Goal: Task Accomplishment & Management: Complete application form

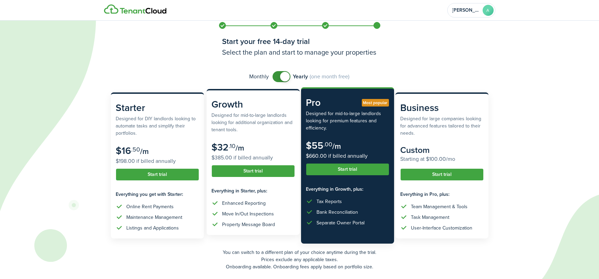
scroll to position [74, 0]
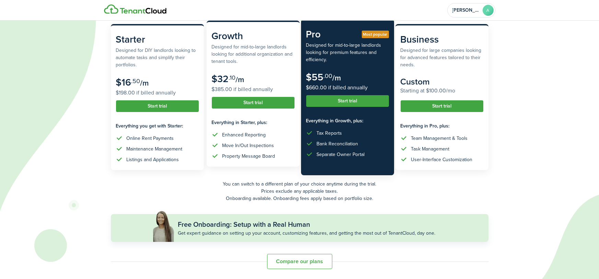
click at [264, 103] on button "Start trial" at bounding box center [253, 103] width 83 height 12
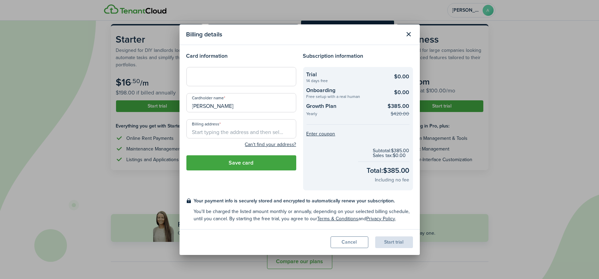
click at [406, 33] on button "Close modal" at bounding box center [409, 34] width 12 height 12
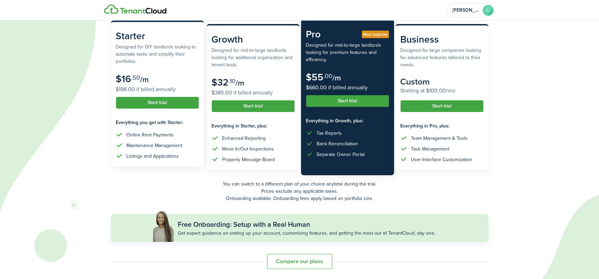
click at [185, 101] on button "Start trial" at bounding box center [157, 103] width 83 height 12
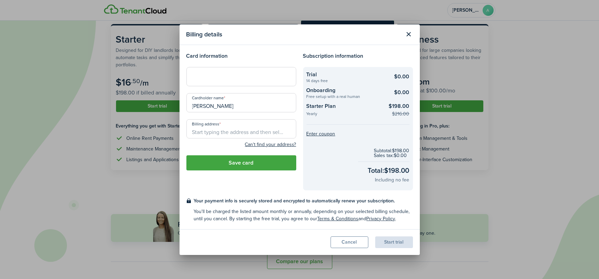
click at [407, 32] on button "Close modal" at bounding box center [409, 34] width 12 height 12
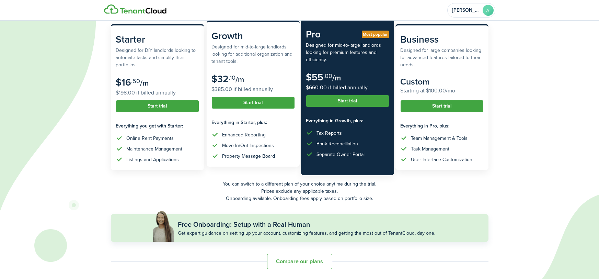
click at [229, 102] on button "Start trial" at bounding box center [253, 103] width 83 height 12
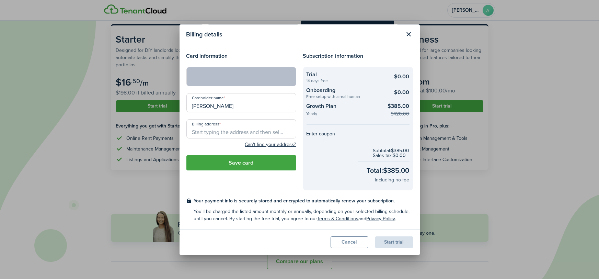
drag, startPoint x: 246, startPoint y: 106, endPoint x: 139, endPoint y: 106, distance: 107.1
click at [138, 106] on div "Billing details Card information Cardholder name [PERSON_NAME] Billing address …" at bounding box center [299, 139] width 599 height 279
type input "[PERSON_NAME]"
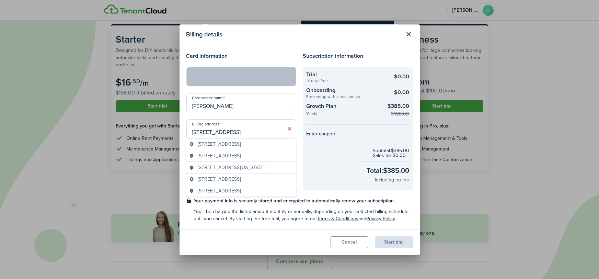
click at [213, 142] on span "[STREET_ADDRESS]" at bounding box center [219, 143] width 43 height 7
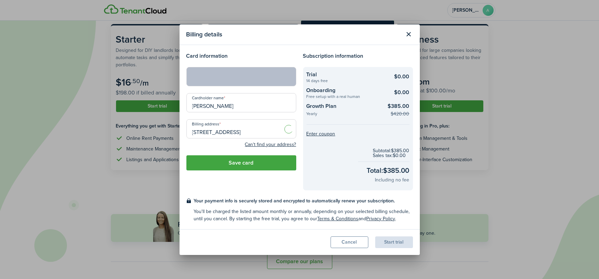
type input "[STREET_ADDRESS]"
click at [229, 164] on button "Save card" at bounding box center [241, 162] width 110 height 15
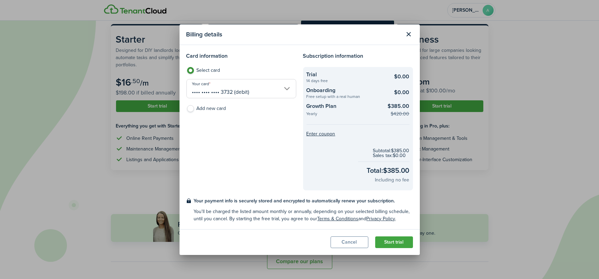
click at [382, 240] on button "Start trial" at bounding box center [394, 242] width 38 height 12
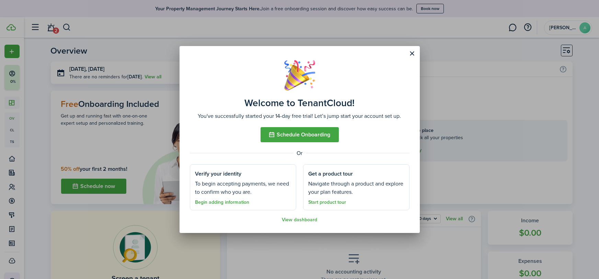
click at [410, 52] on button "Close modal" at bounding box center [412, 54] width 12 height 12
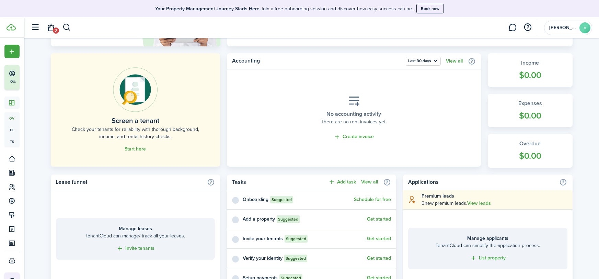
scroll to position [158, 0]
click at [128, 145] on span "Start here" at bounding box center [135, 148] width 21 height 7
click at [131, 148] on link "Start here" at bounding box center [135, 148] width 21 height 5
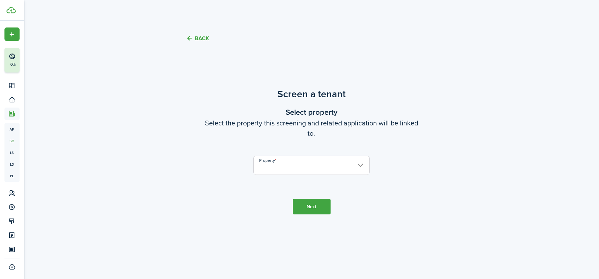
click at [281, 165] on input "Property" at bounding box center [311, 164] width 116 height 19
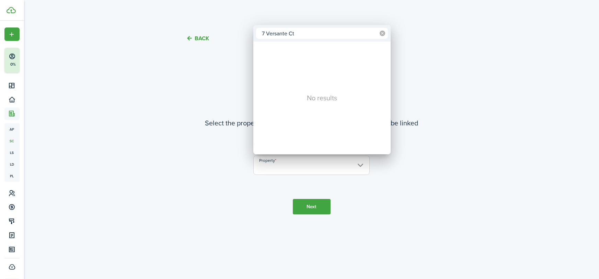
type input "7 Versante Ct"
click at [382, 32] on icon at bounding box center [382, 33] width 5 height 5
click at [402, 188] on div at bounding box center [299, 139] width 709 height 388
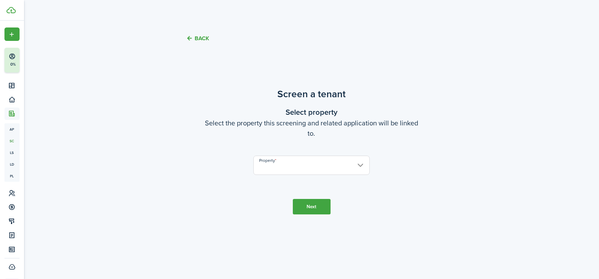
click at [304, 214] on button "Next" at bounding box center [312, 206] width 38 height 15
click at [316, 167] on input "Property" at bounding box center [311, 164] width 116 height 19
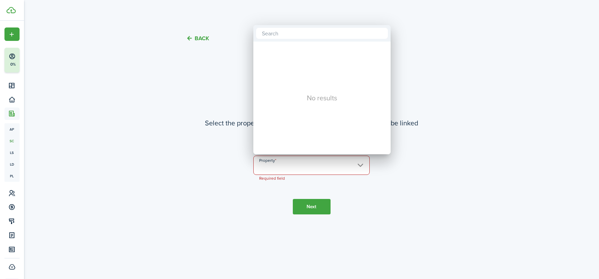
click at [424, 127] on div at bounding box center [299, 139] width 709 height 388
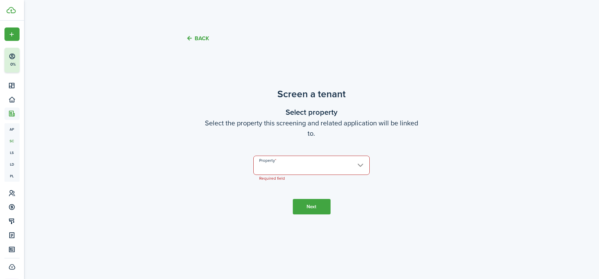
click at [200, 36] on button "Back" at bounding box center [197, 38] width 23 height 7
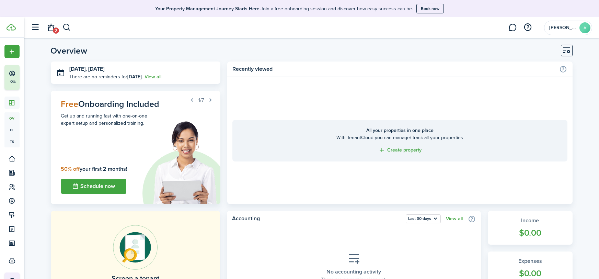
click at [406, 148] on link "Create property" at bounding box center [399, 150] width 43 height 8
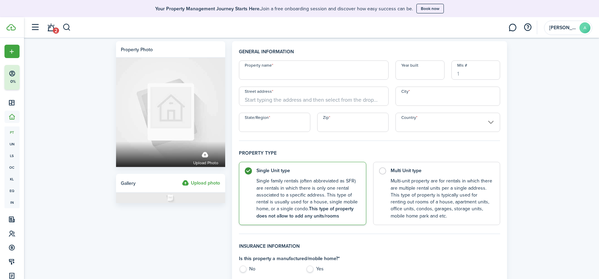
click at [302, 72] on input "Property name" at bounding box center [314, 69] width 150 height 19
type input "&"
type input "7 Versante Ct"
click at [415, 75] on input "Year built" at bounding box center [419, 69] width 49 height 19
type input "2007"
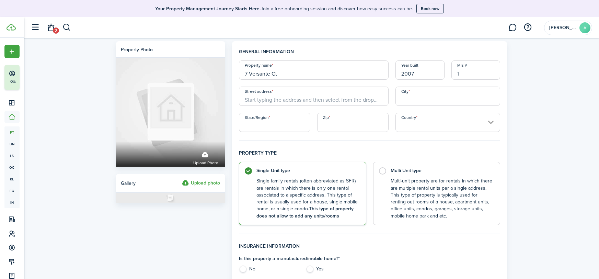
click at [307, 96] on input "Street address" at bounding box center [314, 95] width 150 height 19
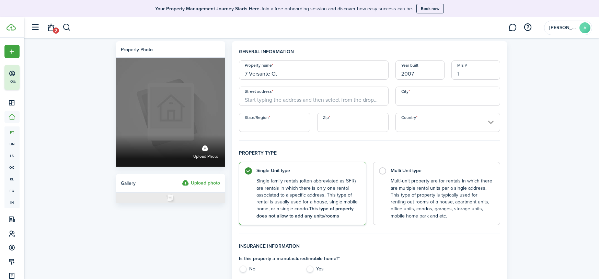
drag, startPoint x: 290, startPoint y: 72, endPoint x: 208, endPoint y: 71, distance: 82.7
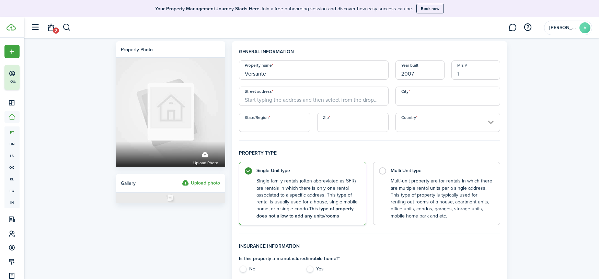
type input "Versante"
click at [269, 101] on input "Street address" at bounding box center [314, 95] width 150 height 19
type input "&"
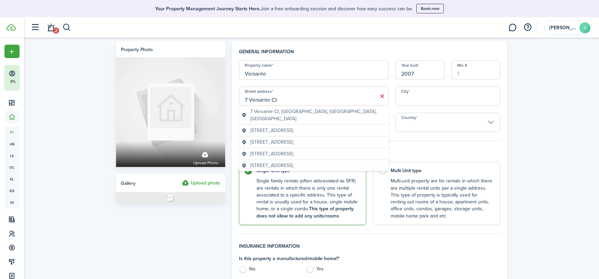
type input "7 Versante Ct"
click at [478, 97] on input "City" at bounding box center [447, 95] width 105 height 19
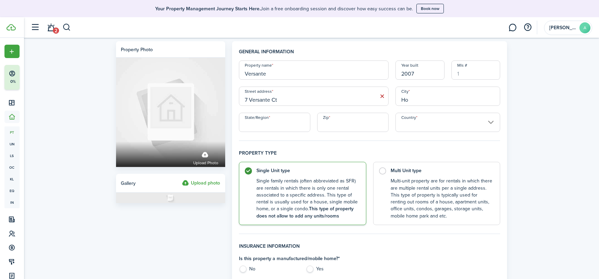
type input "H"
drag, startPoint x: 281, startPoint y: 68, endPoint x: 243, endPoint y: 68, distance: 37.4
click at [243, 68] on input "Versante" at bounding box center [314, 69] width 150 height 19
type input "House"
type input "2"
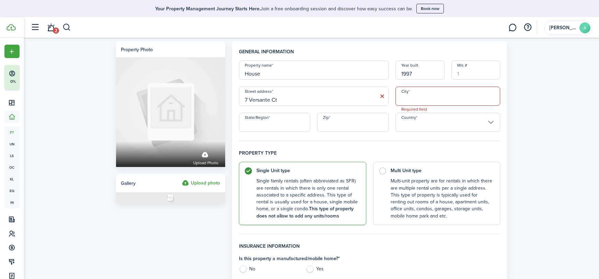
type input "1997"
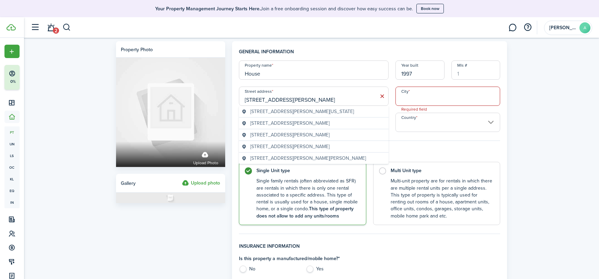
type input "[STREET_ADDRESS][PERSON_NAME]"
click at [291, 112] on span "[STREET_ADDRESS][PERSON_NAME][US_STATE]" at bounding box center [302, 111] width 104 height 7
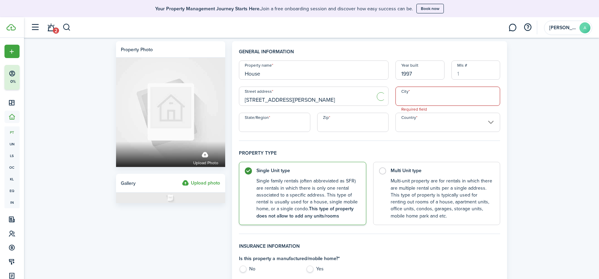
type input "[US_STATE][GEOGRAPHIC_DATA]"
type input "CO"
type input "80904"
type input "[GEOGRAPHIC_DATA]"
click at [292, 121] on input "CO" at bounding box center [274, 122] width 71 height 19
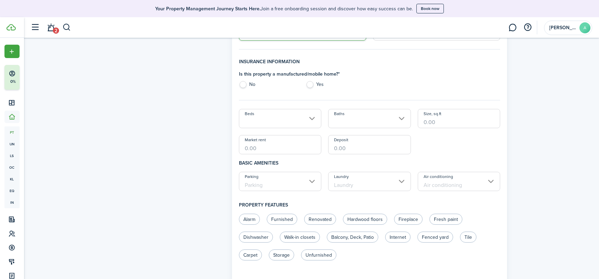
scroll to position [192, 0]
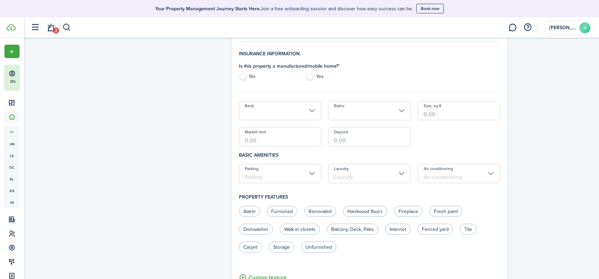
click at [245, 75] on label "No" at bounding box center [269, 78] width 60 height 10
radio input "true"
click at [282, 102] on input "Beds" at bounding box center [280, 110] width 83 height 19
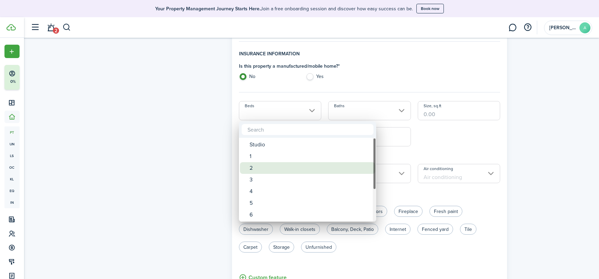
click at [261, 166] on div "2" at bounding box center [309, 168] width 121 height 12
type input "2"
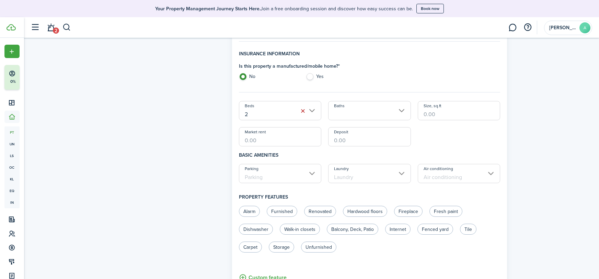
click at [394, 108] on input "Baths" at bounding box center [369, 110] width 83 height 19
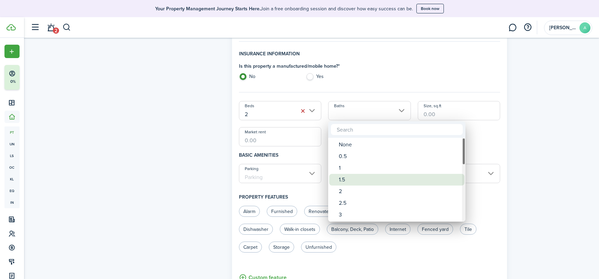
click at [371, 177] on div "1.5" at bounding box center [399, 180] width 121 height 12
type input "1.5"
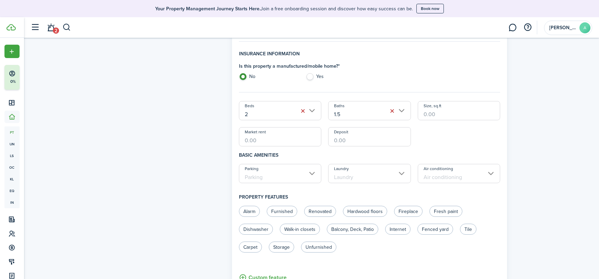
click at [466, 112] on input "Size, sq.ft" at bounding box center [459, 110] width 83 height 19
type input "1,200"
click at [267, 140] on input "Market rent" at bounding box center [280, 136] width 83 height 19
type input "$1,400.00"
click at [384, 139] on input "Deposit" at bounding box center [369, 136] width 83 height 19
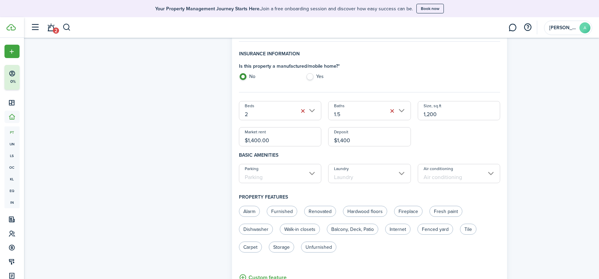
click at [271, 173] on input "Parking" at bounding box center [280, 173] width 83 height 19
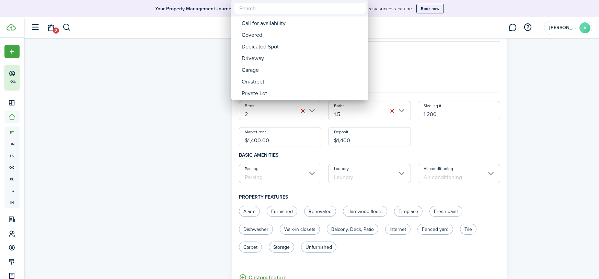
type input "$1,400.00"
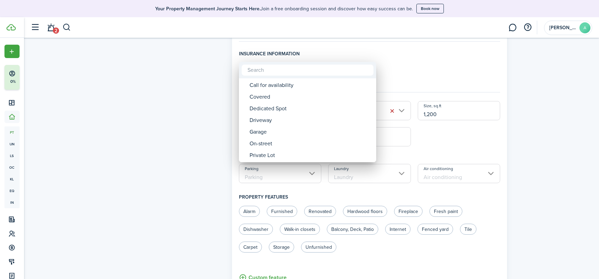
click at [443, 146] on div at bounding box center [299, 139] width 709 height 388
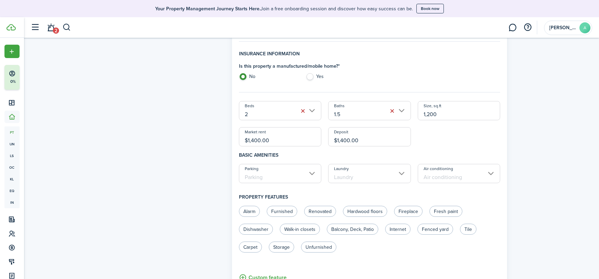
click at [353, 170] on input "Laundry" at bounding box center [369, 173] width 83 height 19
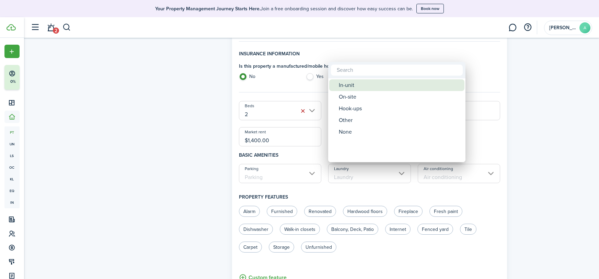
click at [369, 83] on div "In-unit" at bounding box center [399, 85] width 121 height 12
type input "In-unit"
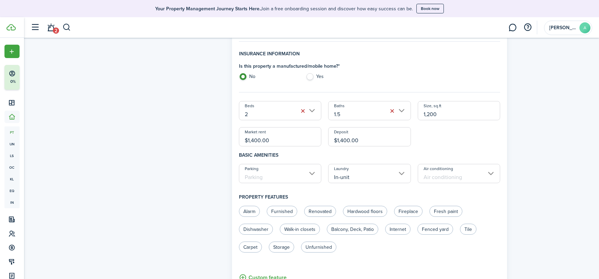
click at [284, 175] on input "Parking" at bounding box center [280, 173] width 83 height 19
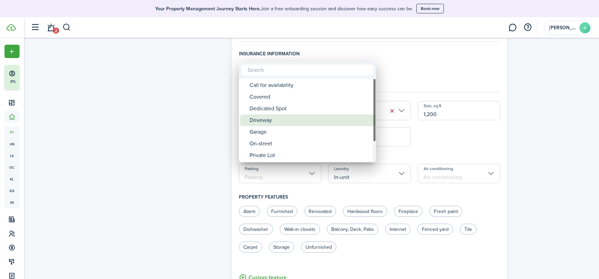
click at [283, 119] on div "Driveway" at bounding box center [309, 120] width 121 height 12
type input "Driveway"
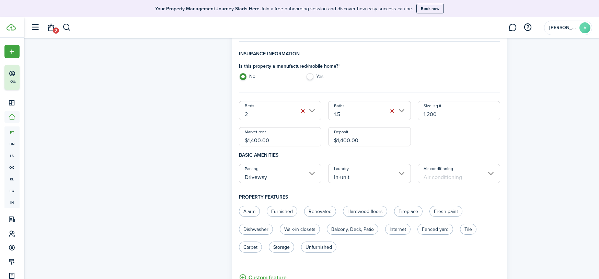
click at [468, 172] on input "Air conditioning" at bounding box center [459, 173] width 83 height 19
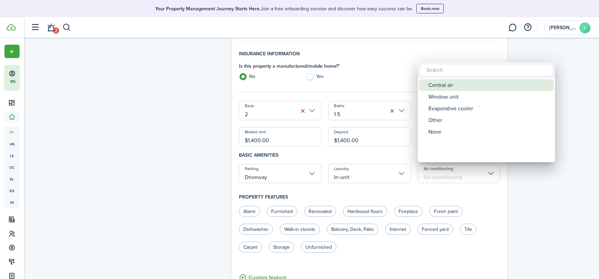
click at [467, 90] on div "Central air" at bounding box center [488, 85] width 121 height 12
type input "Central air"
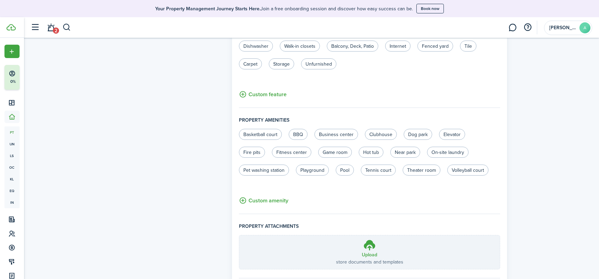
scroll to position [418, 0]
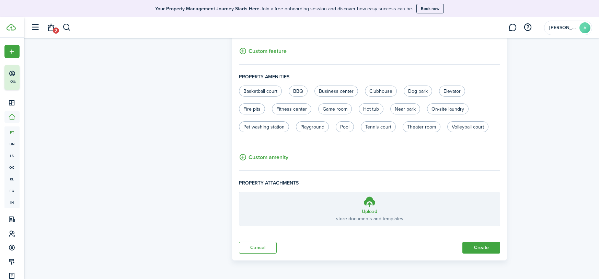
click at [485, 242] on button "Create" at bounding box center [481, 248] width 38 height 12
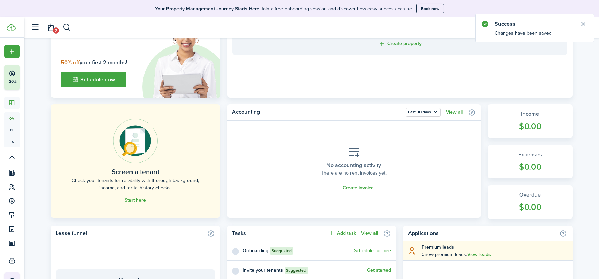
scroll to position [107, 0]
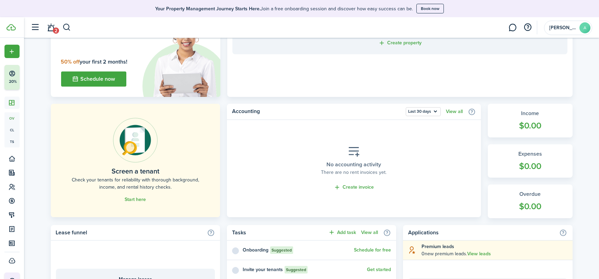
click at [141, 197] on link "Start here" at bounding box center [135, 199] width 21 height 5
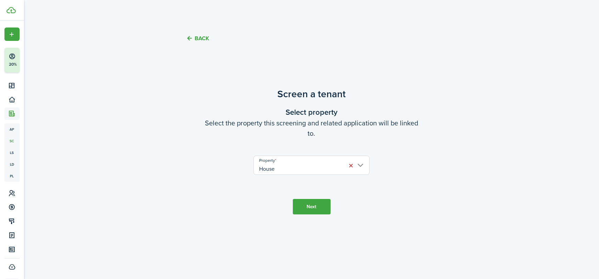
click at [305, 209] on button "Next" at bounding box center [312, 206] width 38 height 15
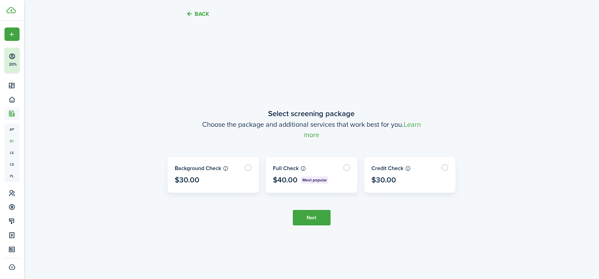
scroll to position [226, 0]
click at [350, 165] on label at bounding box center [311, 174] width 91 height 35
radio input "true"
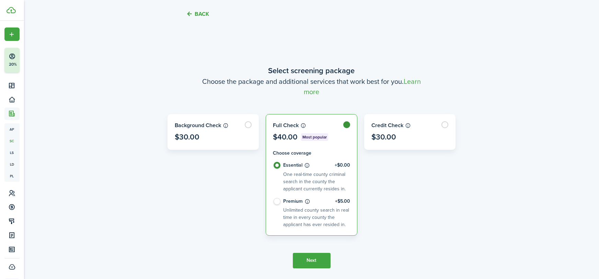
click at [308, 260] on button "Next" at bounding box center [312, 260] width 38 height 15
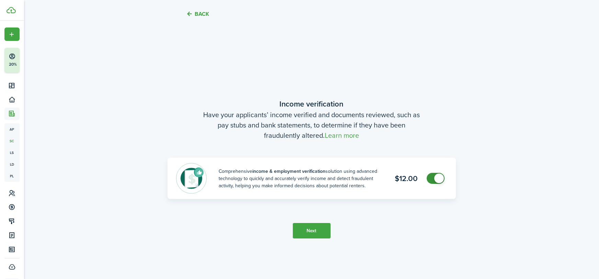
scroll to position [505, 0]
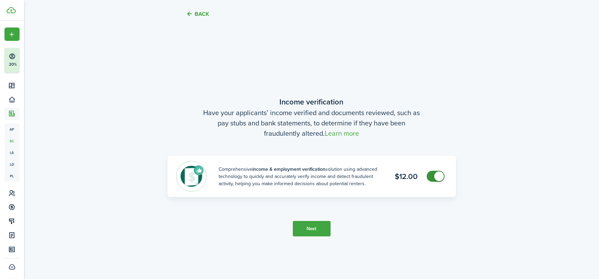
click at [322, 228] on button "Next" at bounding box center [312, 228] width 38 height 15
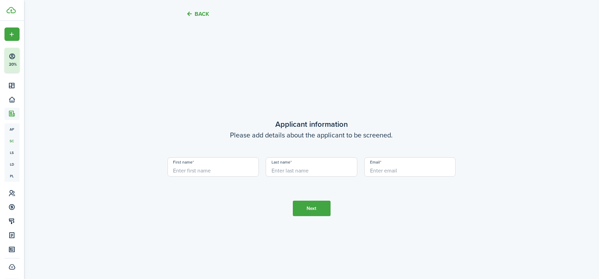
scroll to position [783, 0]
click at [214, 166] on input "First name" at bounding box center [213, 165] width 92 height 19
type input "[PERSON_NAME]"
type input "[EMAIL_ADDRESS][DOMAIN_NAME]"
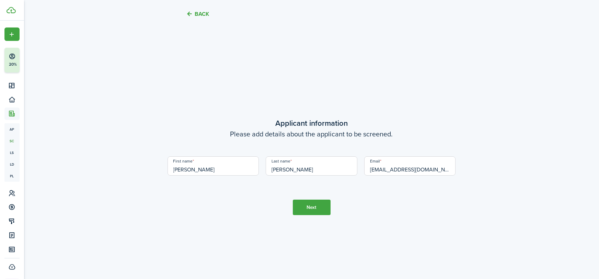
click at [312, 211] on button "Next" at bounding box center [312, 206] width 38 height 15
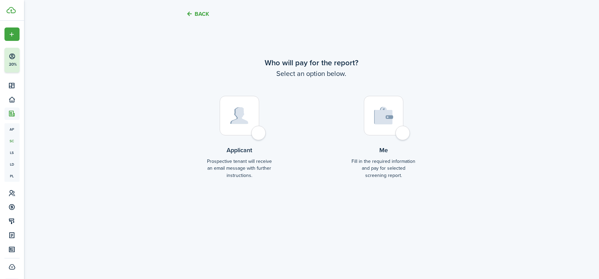
scroll to position [1108, 0]
click at [403, 130] on div at bounding box center [383, 115] width 39 height 39
radio input "true"
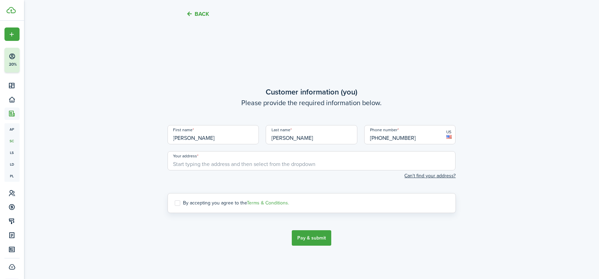
scroll to position [1341, 0]
click at [192, 13] on button "Back" at bounding box center [197, 13] width 23 height 7
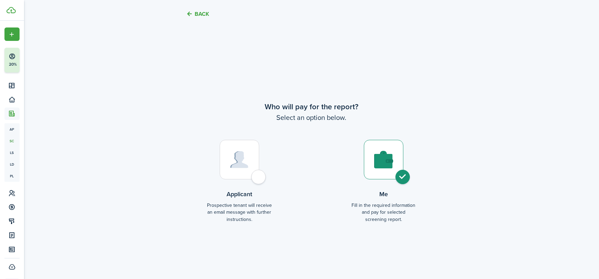
scroll to position [1062, 0]
click at [246, 161] on img at bounding box center [239, 160] width 18 height 17
radio input "true"
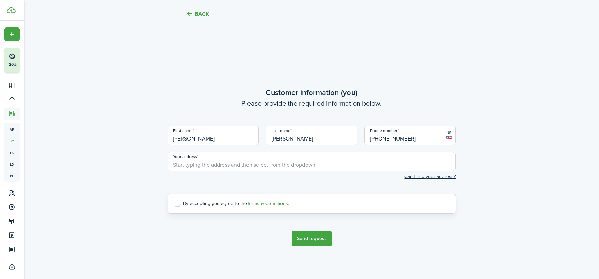
scroll to position [1341, 0]
click at [207, 12] on button "Back" at bounding box center [197, 13] width 23 height 7
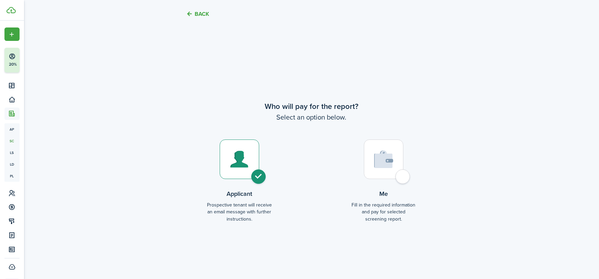
scroll to position [1062, 0]
click at [243, 162] on img at bounding box center [239, 160] width 18 height 17
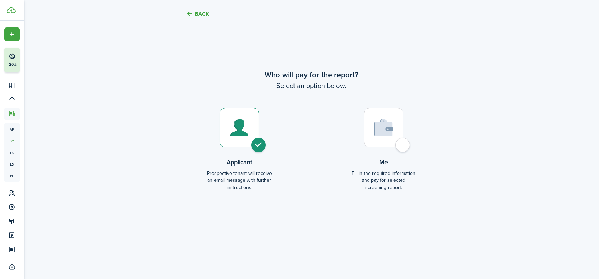
scroll to position [1108, 0]
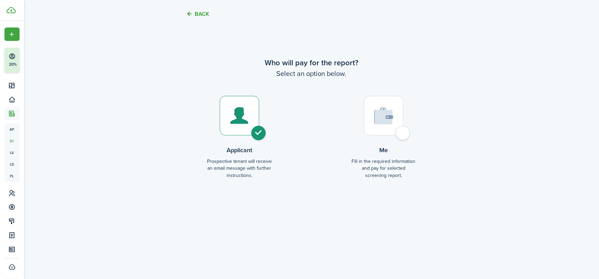
click at [256, 128] on div at bounding box center [239, 115] width 39 height 39
click at [241, 107] on img at bounding box center [239, 115] width 18 height 17
click at [254, 166] on control-radio-card-description "Prospective tenant will receive an email message with further instructions." at bounding box center [239, 168] width 65 height 21
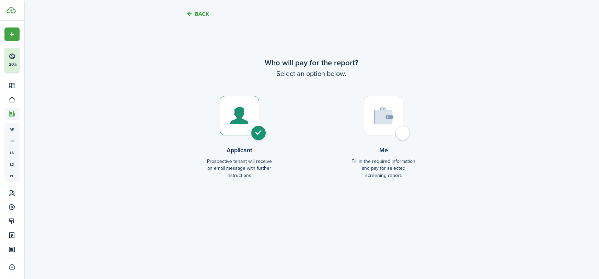
click at [191, 13] on button "Back" at bounding box center [197, 13] width 23 height 7
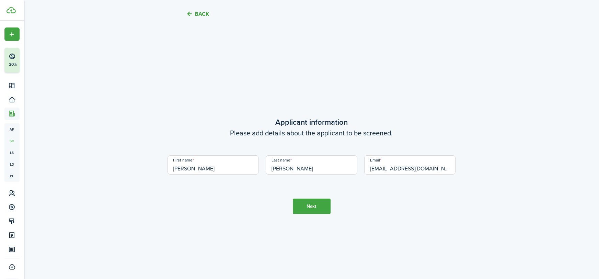
scroll to position [783, 0]
click at [318, 206] on button "Next" at bounding box center [312, 206] width 38 height 15
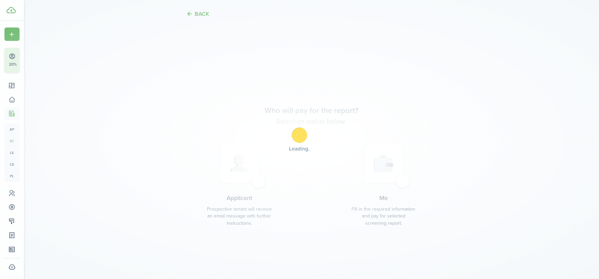
scroll to position [1062, 0]
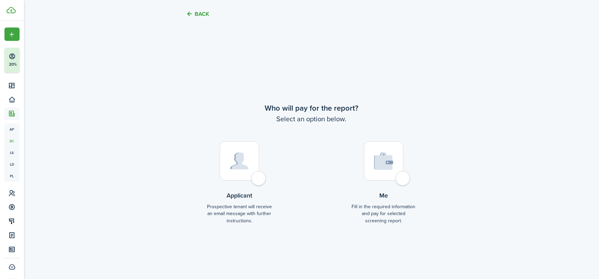
click at [259, 166] on label "Applicant Prospective tenant will receive an email message with further instruc…" at bounding box center [239, 185] width 65 height 88
radio input "true"
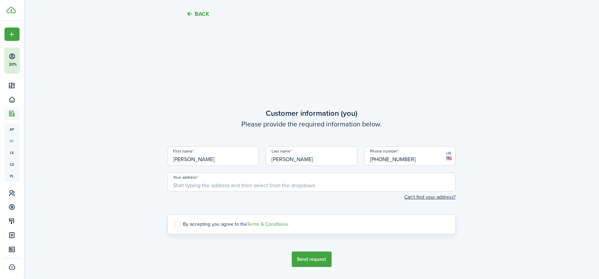
scroll to position [1341, 0]
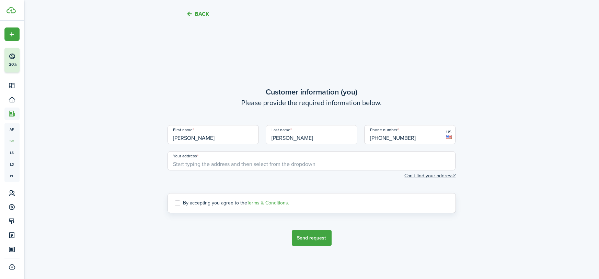
click at [245, 165] on input "Your address" at bounding box center [311, 160] width 288 height 19
type input "[STREET_ADDRESS]"
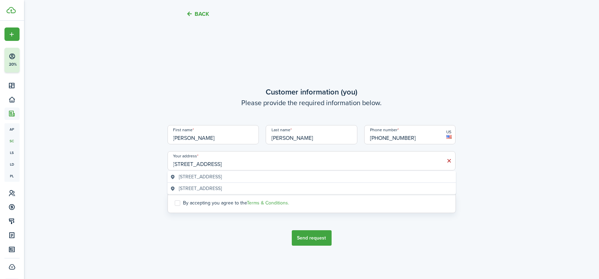
click at [180, 201] on label "By accepting you agree to the Terms & Conditions." at bounding box center [232, 202] width 115 height 5
click at [175, 203] on input "By accepting you agree to the Terms & Conditions." at bounding box center [174, 203] width 0 height 0
checkbox input "true"
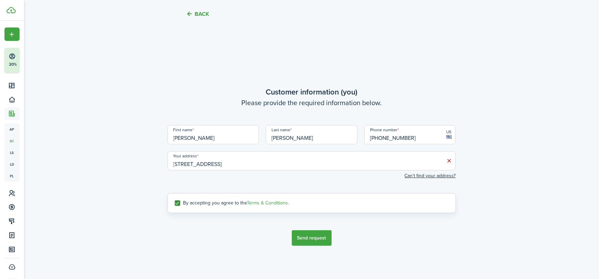
click at [320, 237] on button "Send request" at bounding box center [312, 237] width 40 height 15
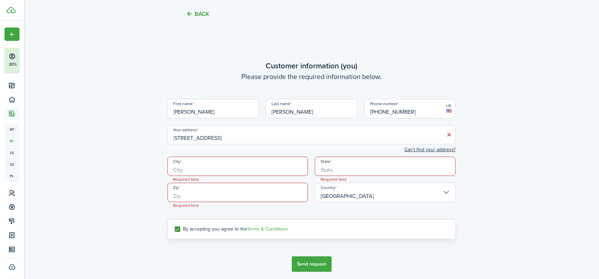
scroll to position [1368, 0]
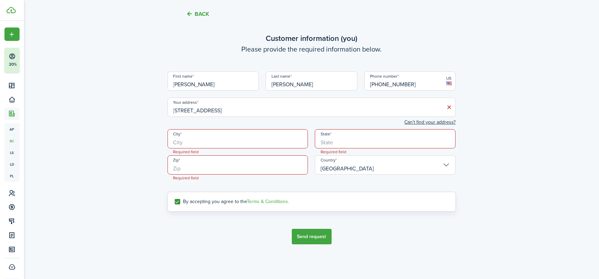
click at [248, 140] on input "City" at bounding box center [237, 138] width 141 height 19
type input "Aurora"
type input "[US_STATE]"
type input "80013"
click at [317, 235] on button "Send request" at bounding box center [312, 236] width 40 height 15
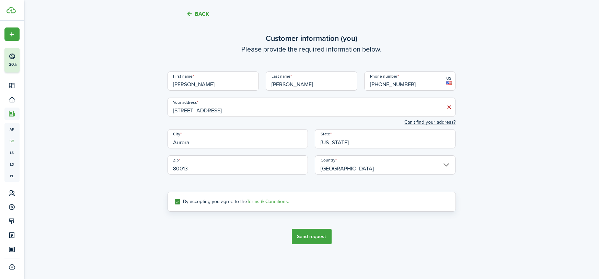
click at [320, 229] on tc-wizard-step "Customer information (you) Please provide the required information below. First…" at bounding box center [311, 138] width 288 height 279
click at [316, 237] on button "Send request" at bounding box center [312, 236] width 40 height 15
click at [356, 109] on input "[STREET_ADDRESS]" at bounding box center [311, 106] width 288 height 19
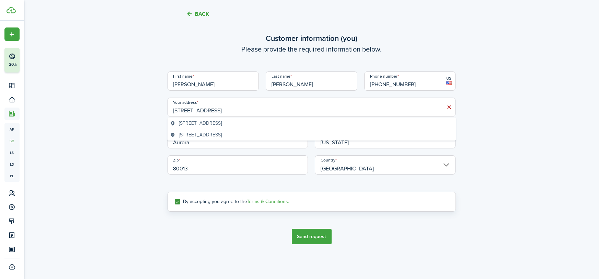
click at [326, 121] on geo-item "[STREET_ADDRESS]" at bounding box center [311, 122] width 283 height 7
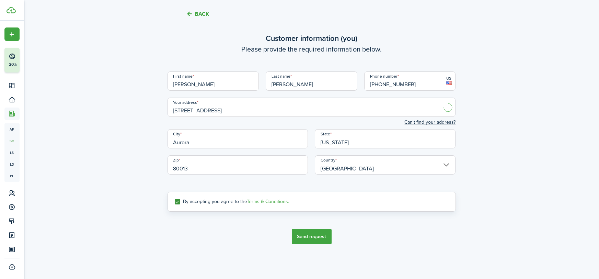
type input "[STREET_ADDRESS]"
type input "CO"
click at [279, 133] on input "Aurora" at bounding box center [237, 138] width 141 height 19
click at [261, 136] on input "Aurora" at bounding box center [237, 138] width 141 height 19
click at [281, 163] on input "80013" at bounding box center [237, 164] width 141 height 19
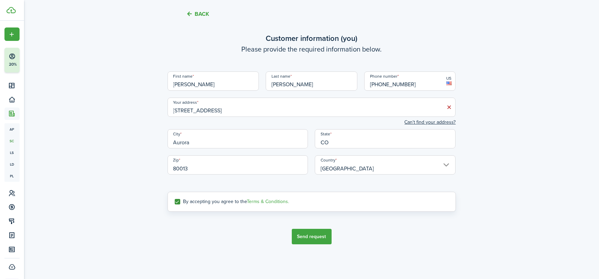
click at [259, 141] on input "Aurora" at bounding box center [237, 138] width 141 height 19
type input "Aurora"
type input "80013"
click at [396, 232] on tc-wizard-step "Customer information (you) Please provide the required information below. First…" at bounding box center [311, 138] width 288 height 279
click at [322, 242] on button "Send request" at bounding box center [312, 236] width 40 height 15
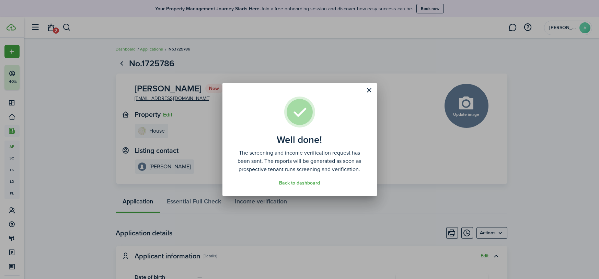
click at [368, 86] on button "Close modal" at bounding box center [369, 90] width 12 height 12
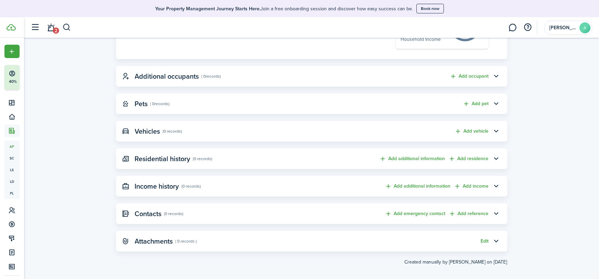
scroll to position [287, 0]
